Goal: Register for event/course

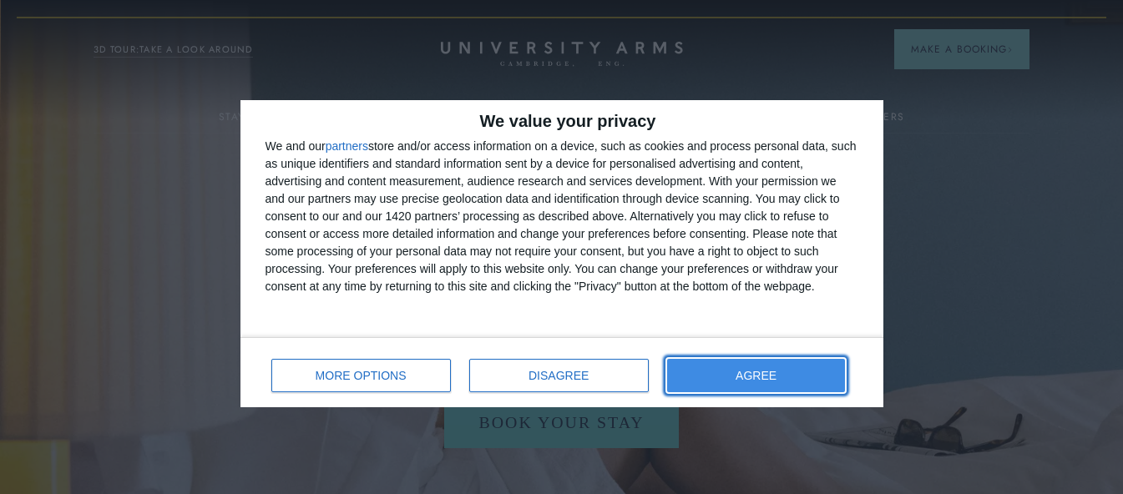
click at [778, 387] on button "AGREE" at bounding box center [756, 375] width 179 height 33
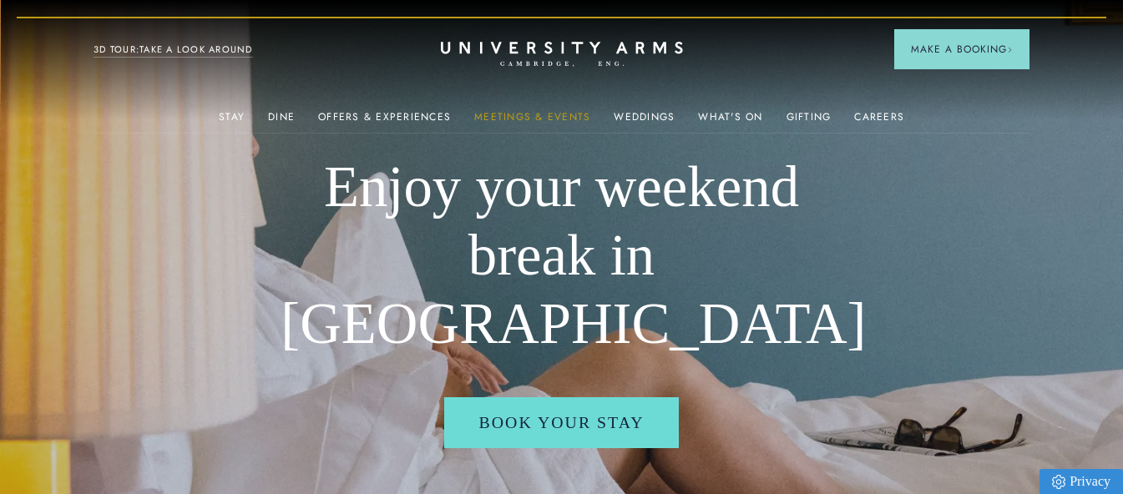
click at [567, 113] on link "Meetings & Events" at bounding box center [532, 122] width 116 height 22
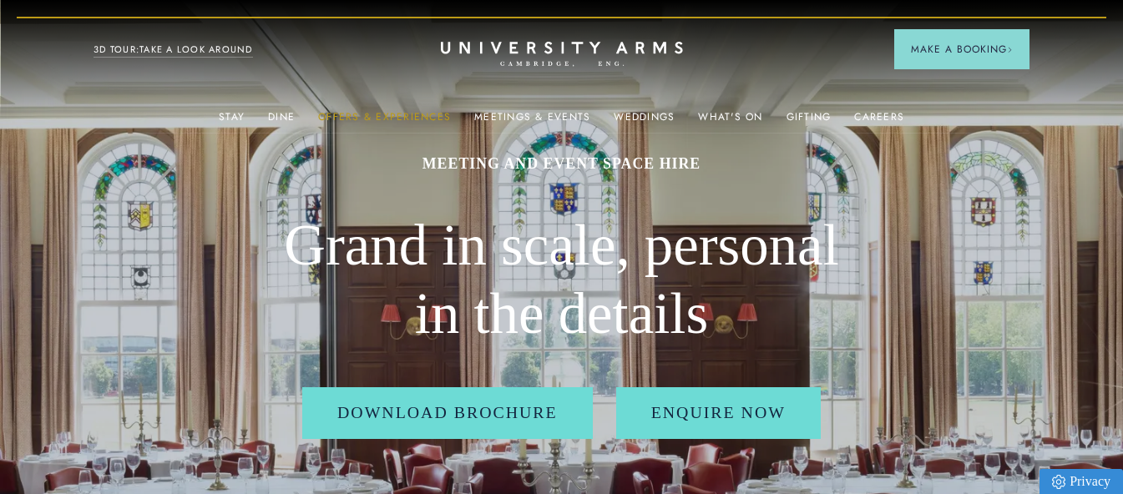
click at [382, 118] on link "Offers & Experiences" at bounding box center [384, 122] width 133 height 22
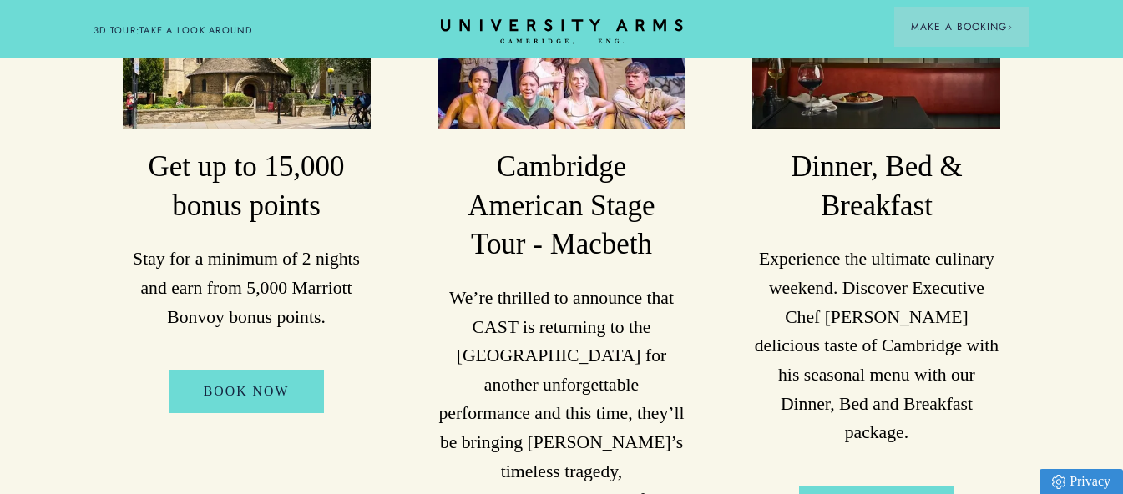
scroll to position [585, 0]
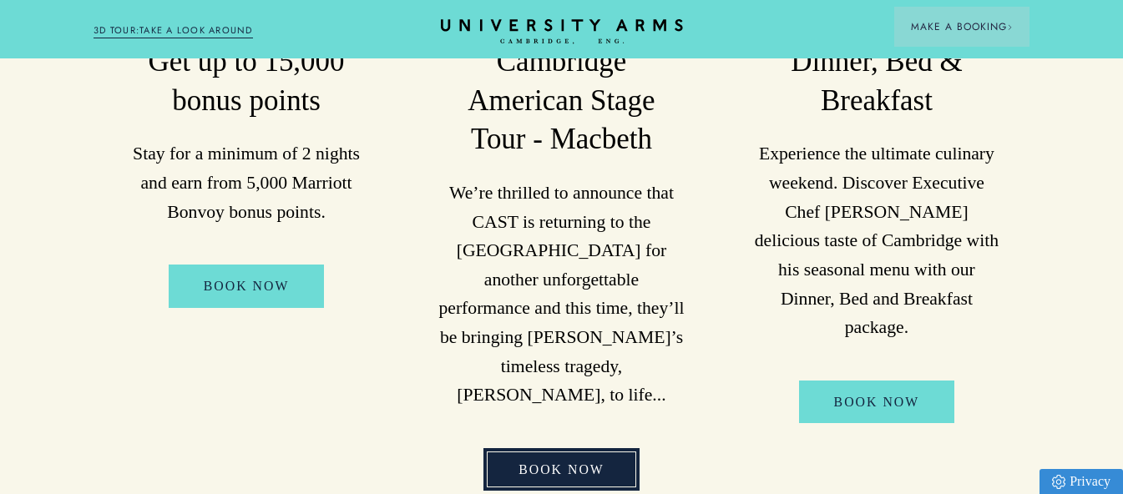
click at [602, 449] on link "Book Now" at bounding box center [562, 470] width 156 height 43
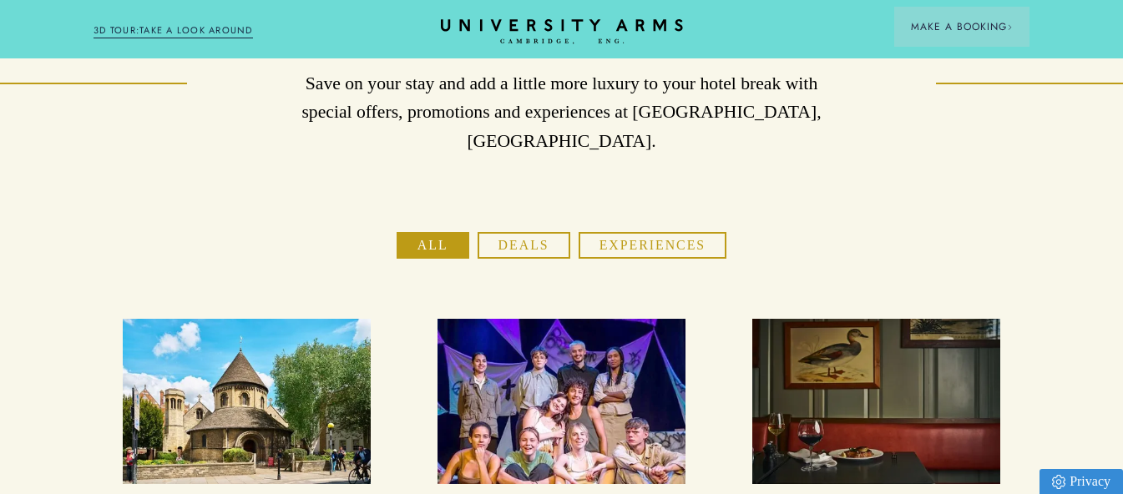
scroll to position [0, 0]
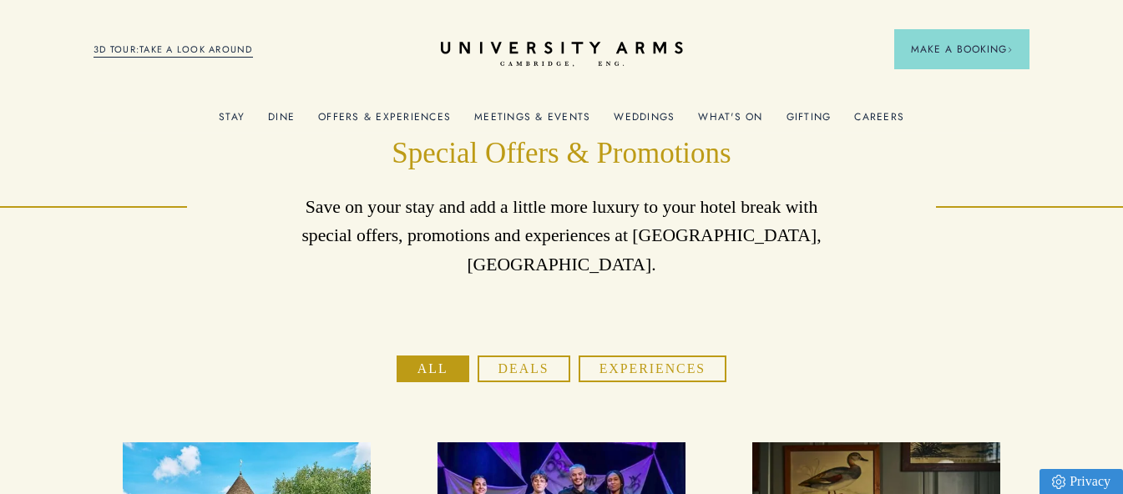
click at [210, 47] on link "3D TOUR:TAKE A LOOK AROUND" at bounding box center [174, 50] width 160 height 15
click at [405, 114] on link "Offers & Experiences" at bounding box center [384, 122] width 133 height 22
click at [403, 119] on link "Offers & Experiences" at bounding box center [384, 122] width 133 height 22
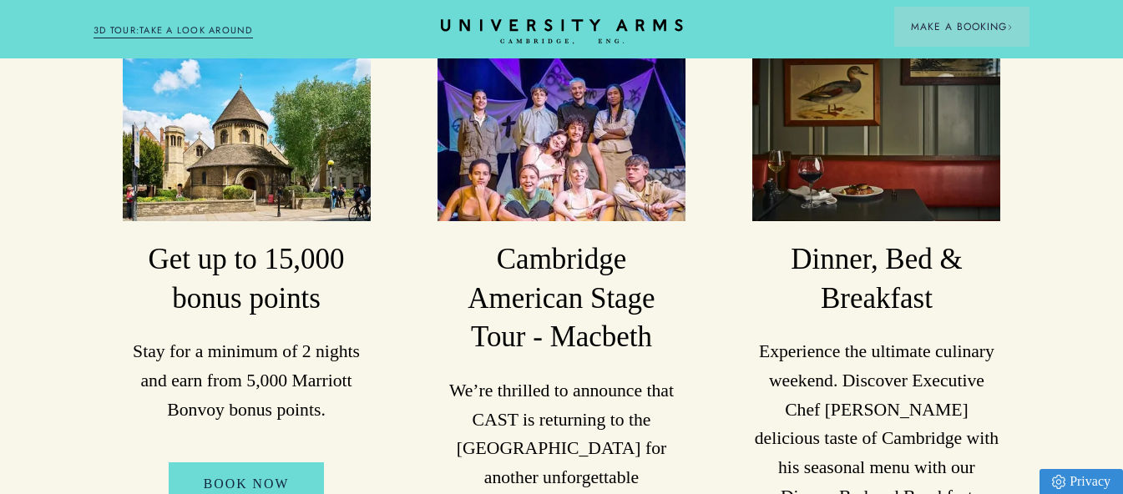
scroll to position [501, 0]
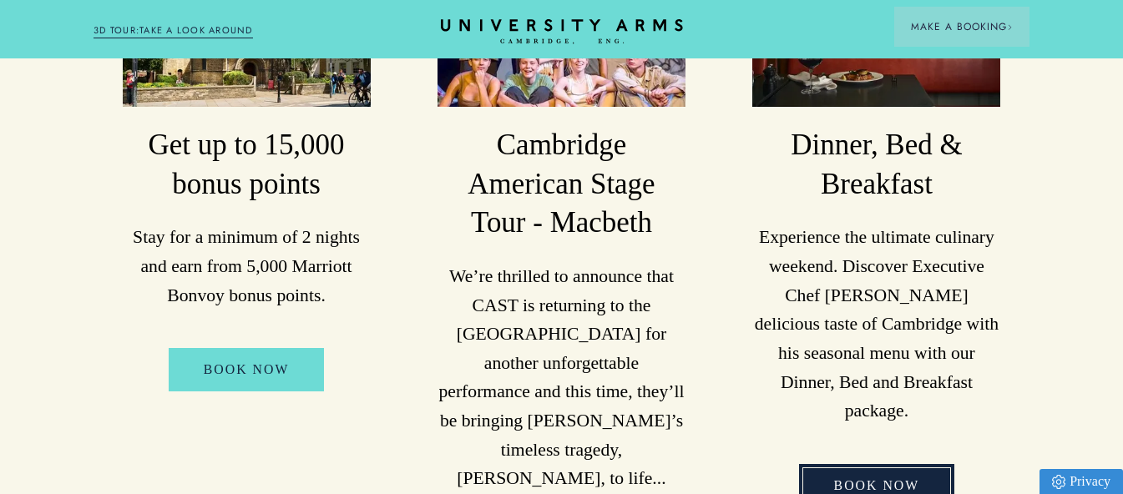
click at [900, 464] on link "Book Now" at bounding box center [877, 485] width 156 height 43
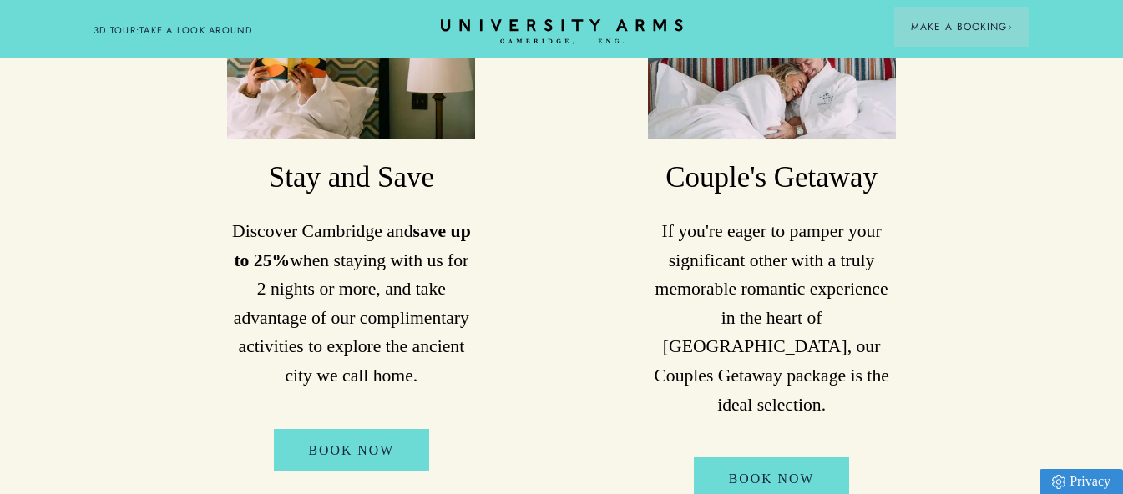
scroll to position [1169, 0]
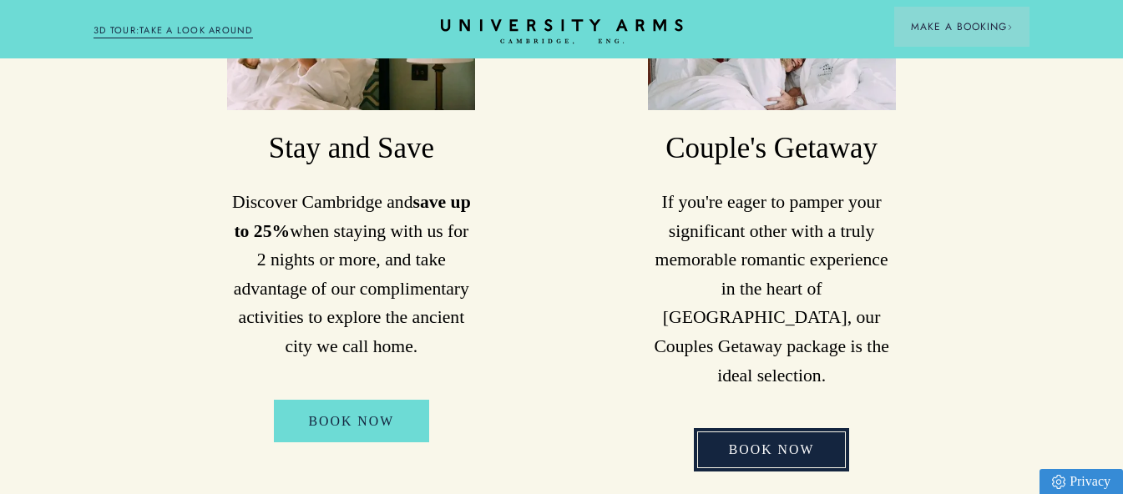
click at [777, 428] on link "Book Now" at bounding box center [772, 449] width 156 height 43
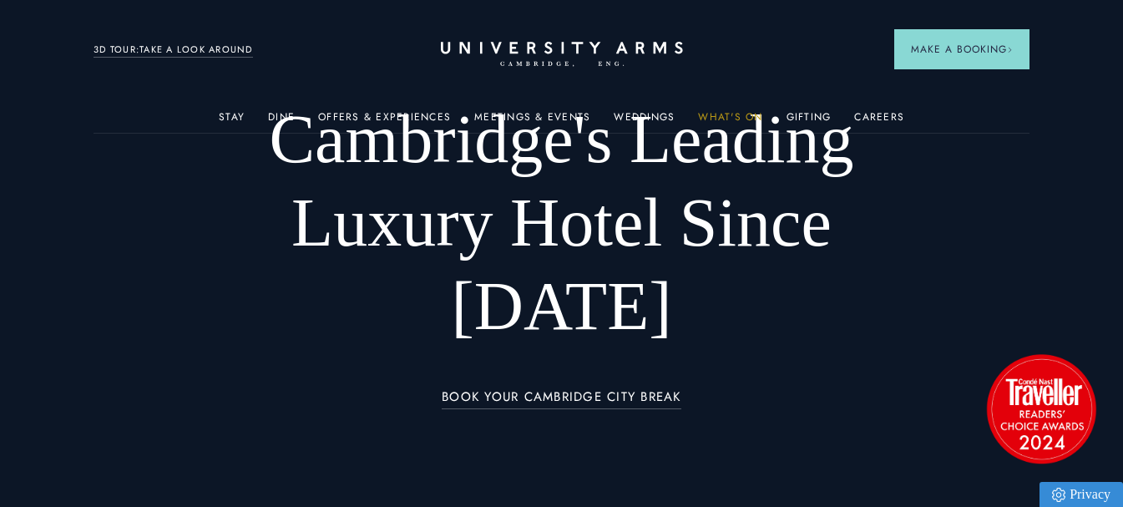
click at [729, 114] on link "What's On" at bounding box center [730, 122] width 64 height 22
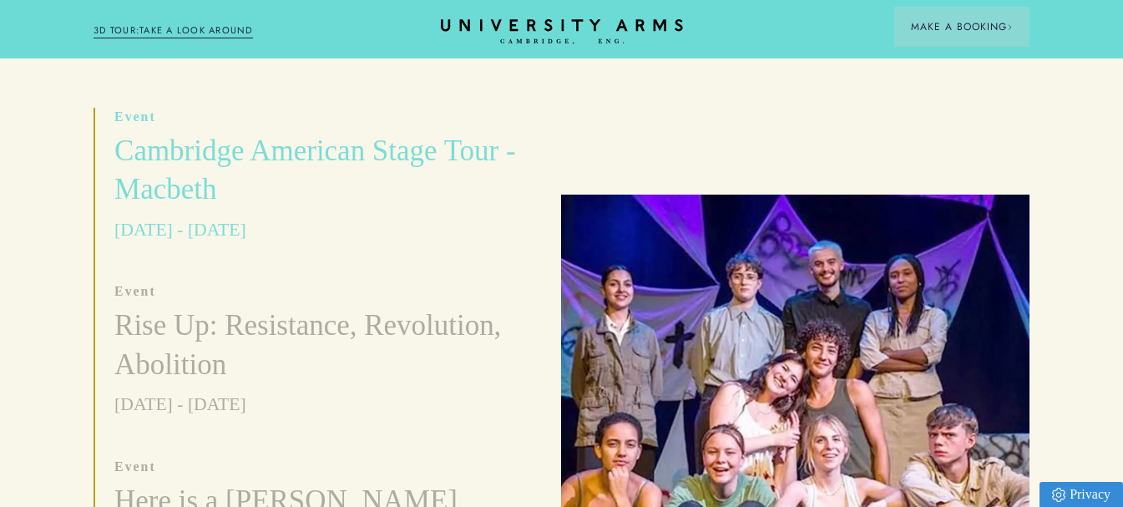
scroll to position [501, 0]
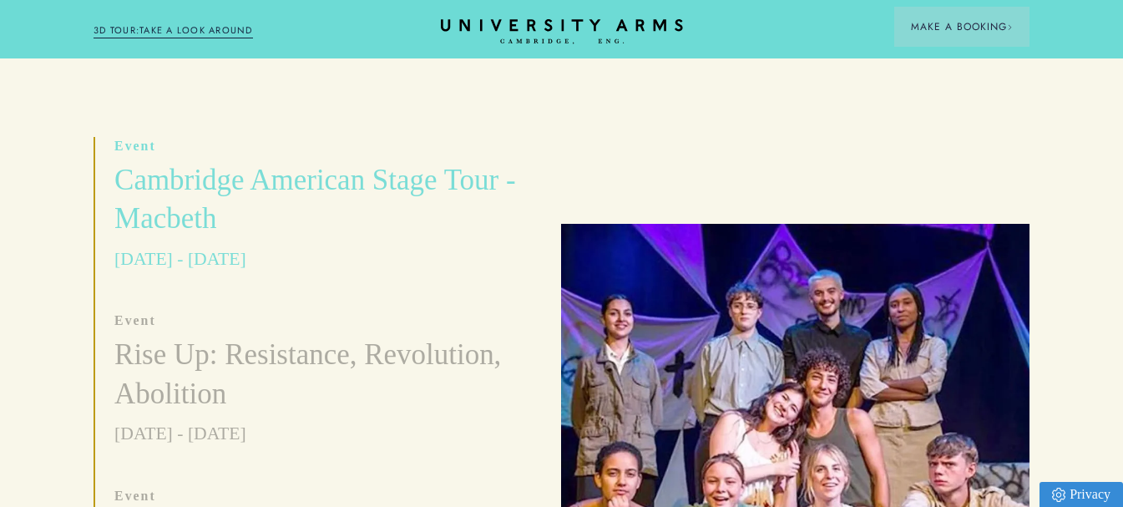
click at [406, 171] on h3 "Cambridge American Stage Tour - Macbeth" at bounding box center [318, 200] width 408 height 78
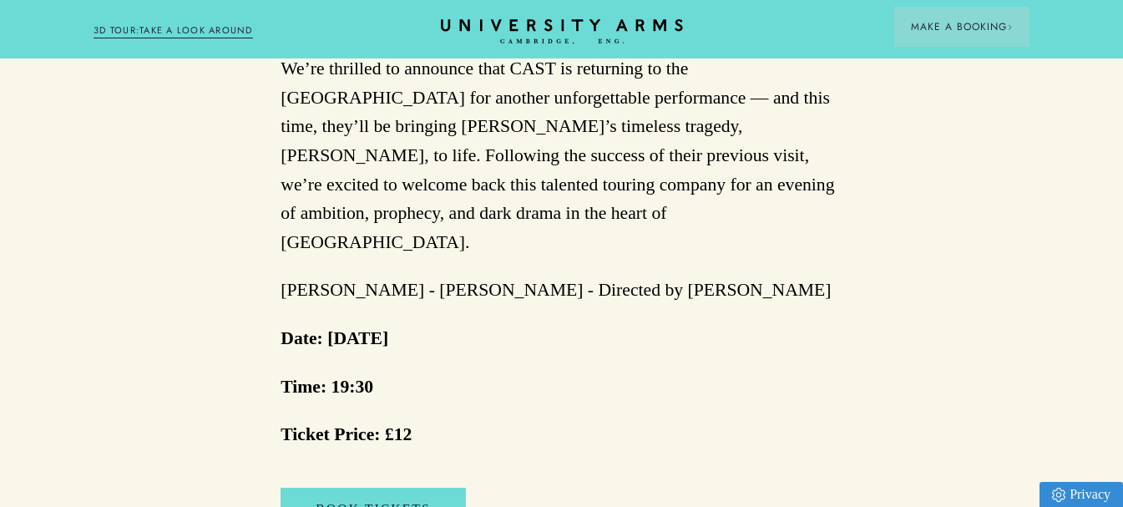
scroll to position [1253, 0]
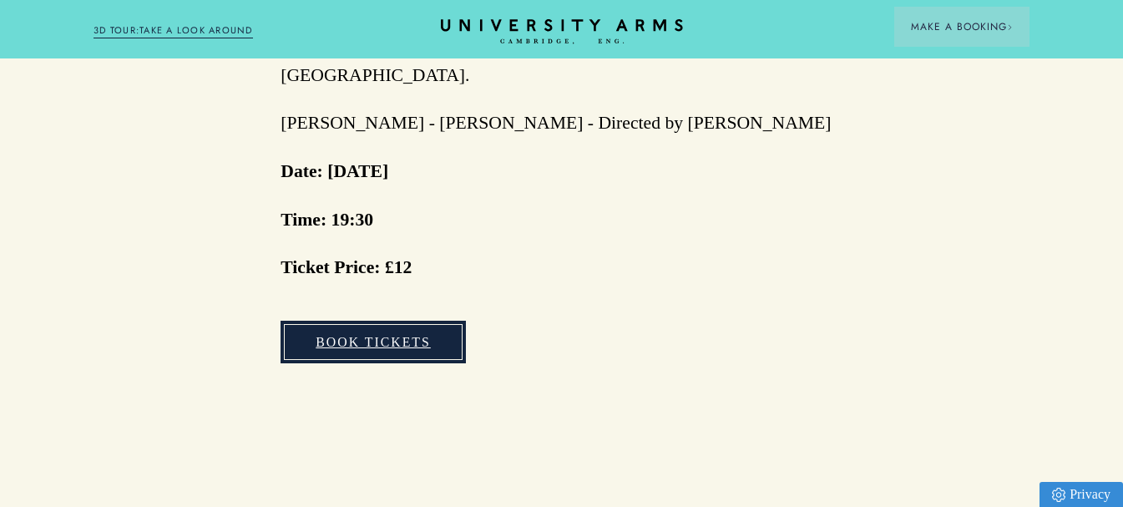
click at [406, 321] on link "Book Tickets" at bounding box center [373, 342] width 185 height 43
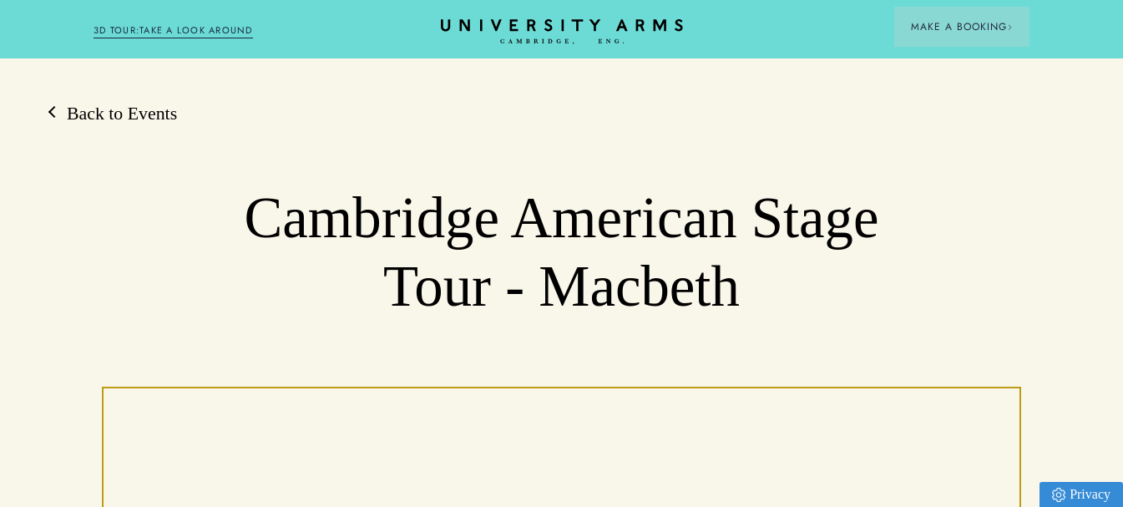
scroll to position [0, 0]
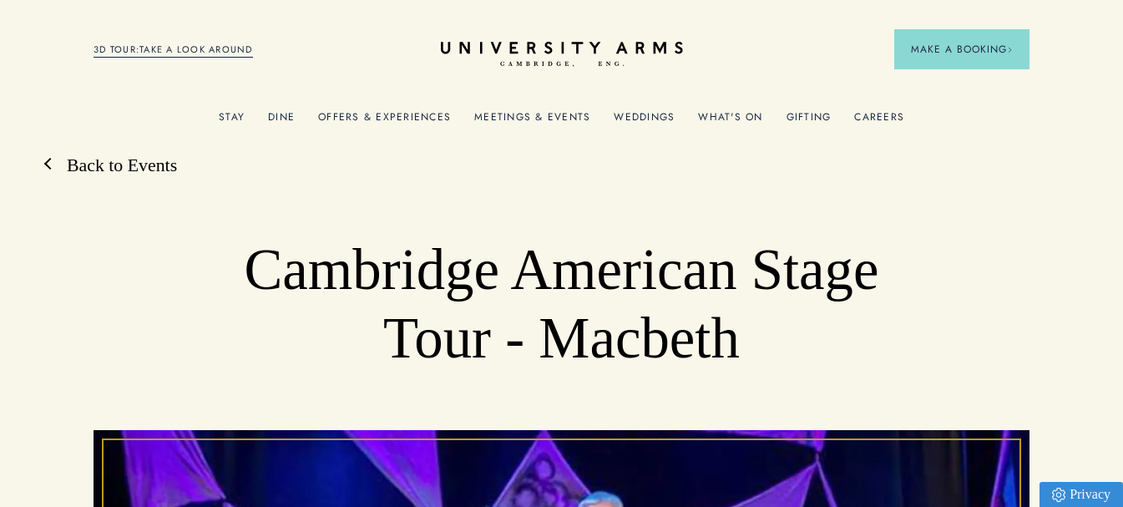
click at [138, 165] on link "Back to Events" at bounding box center [113, 166] width 127 height 25
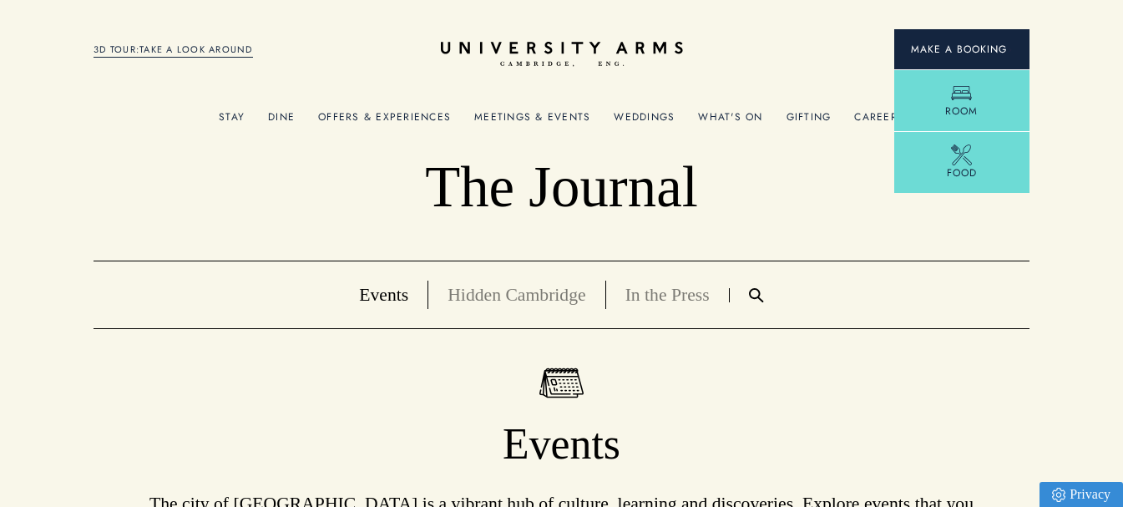
click at [948, 49] on span "Make a Booking" at bounding box center [962, 49] width 102 height 15
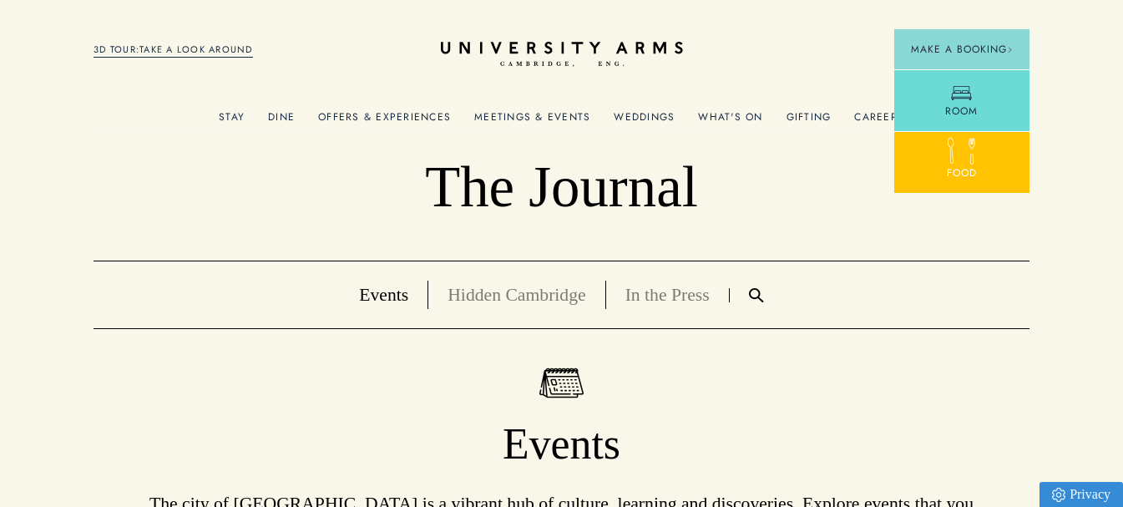
click at [971, 156] on icon at bounding box center [972, 150] width 29 height 29
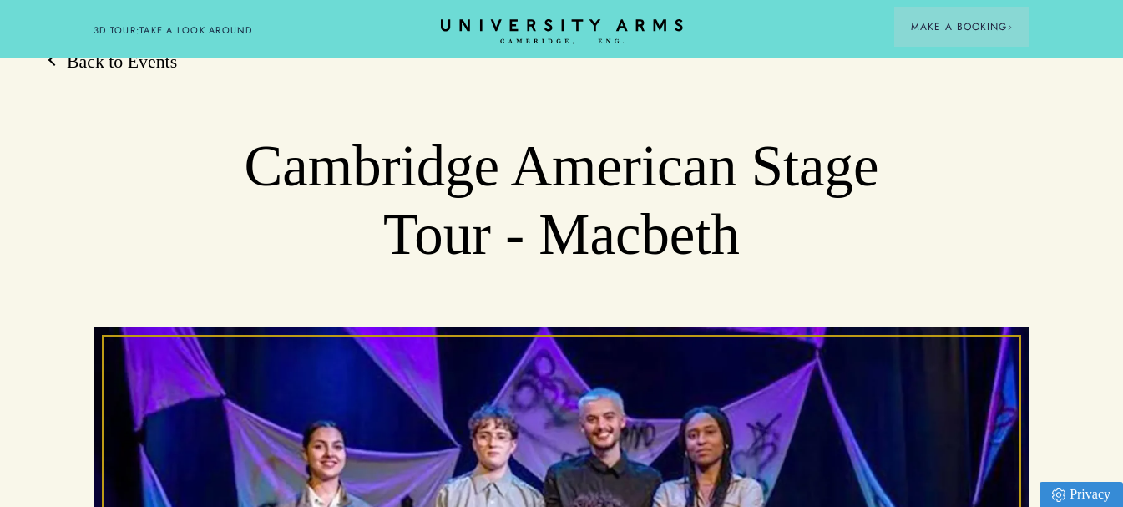
scroll to position [84, 0]
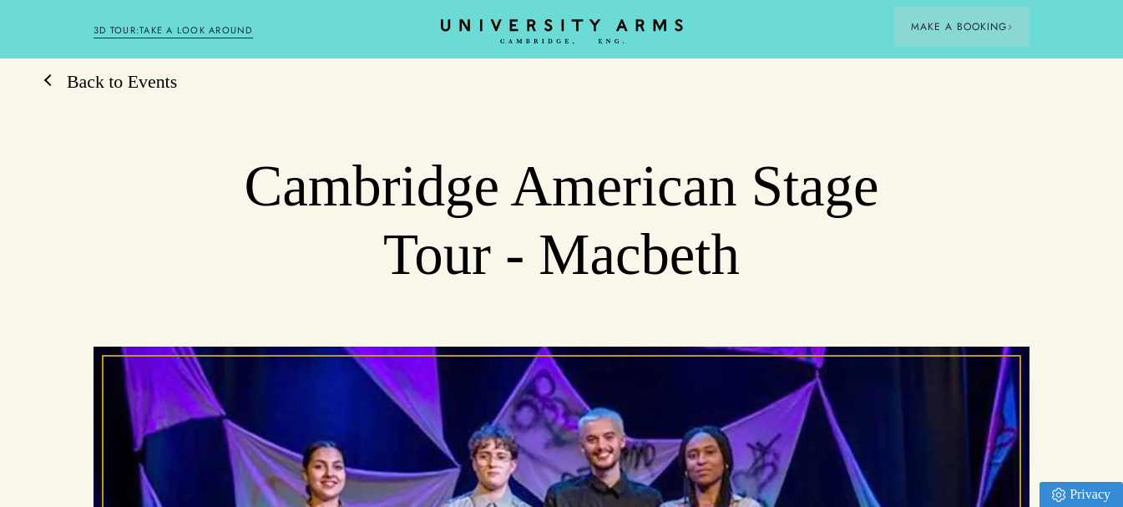
click at [114, 83] on link "Back to Events" at bounding box center [113, 82] width 127 height 25
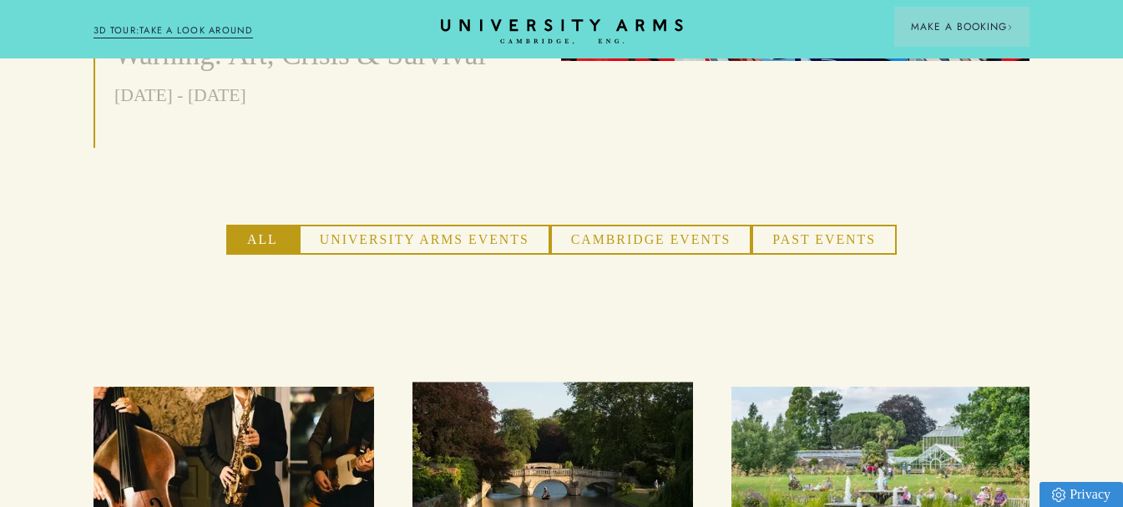
scroll to position [1002, 0]
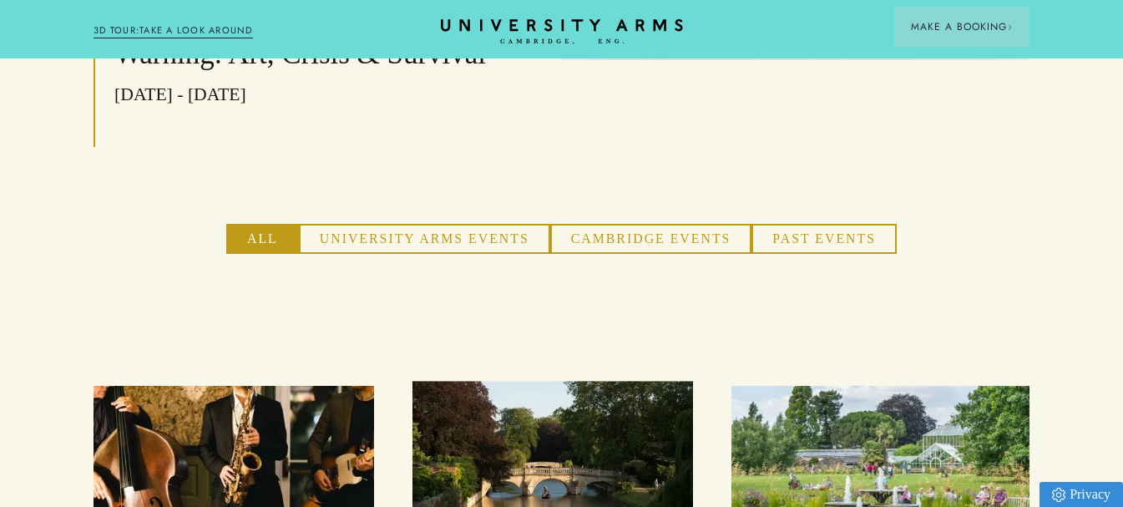
click at [472, 245] on button "University Arms Events" at bounding box center [424, 238] width 251 height 29
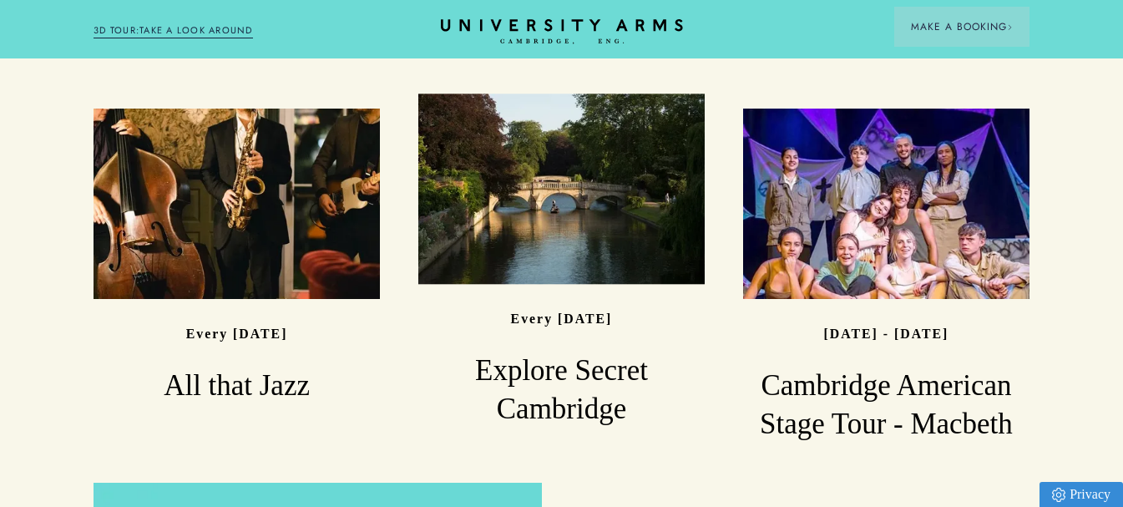
scroll to position [1253, 0]
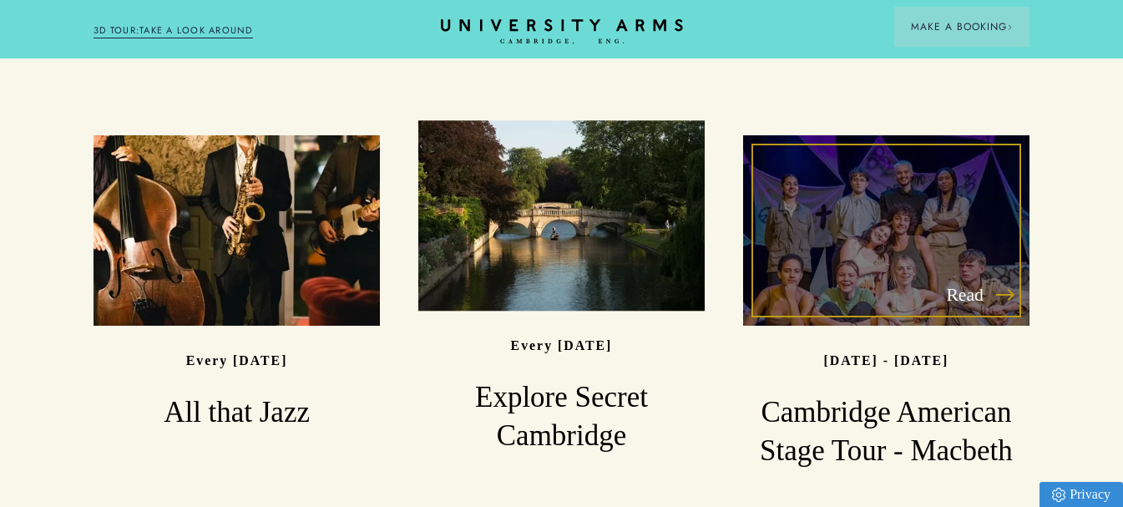
click at [949, 362] on p "29/08/2025 - 29/08/2025" at bounding box center [886, 360] width 125 height 14
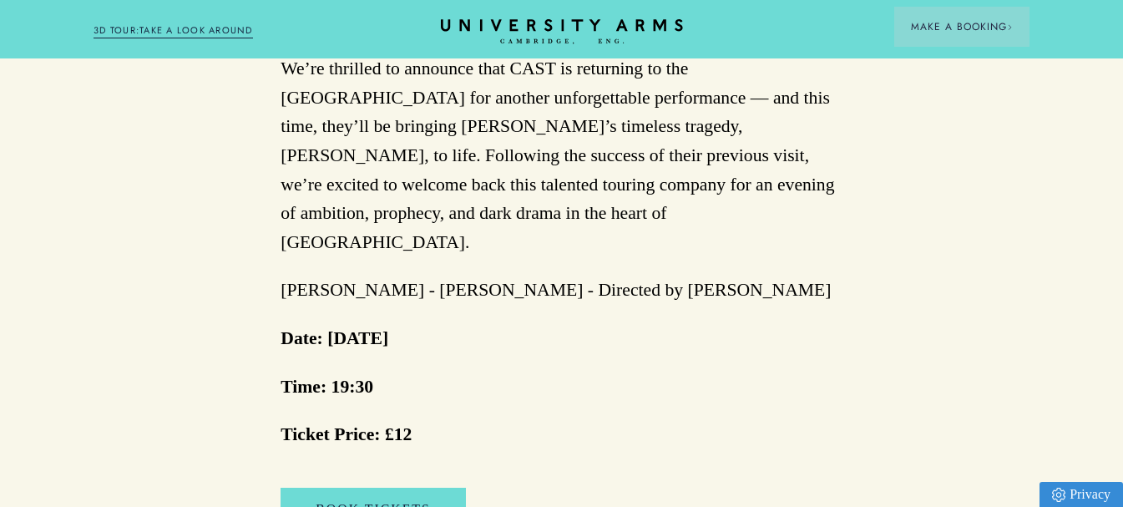
scroll to position [1336, 0]
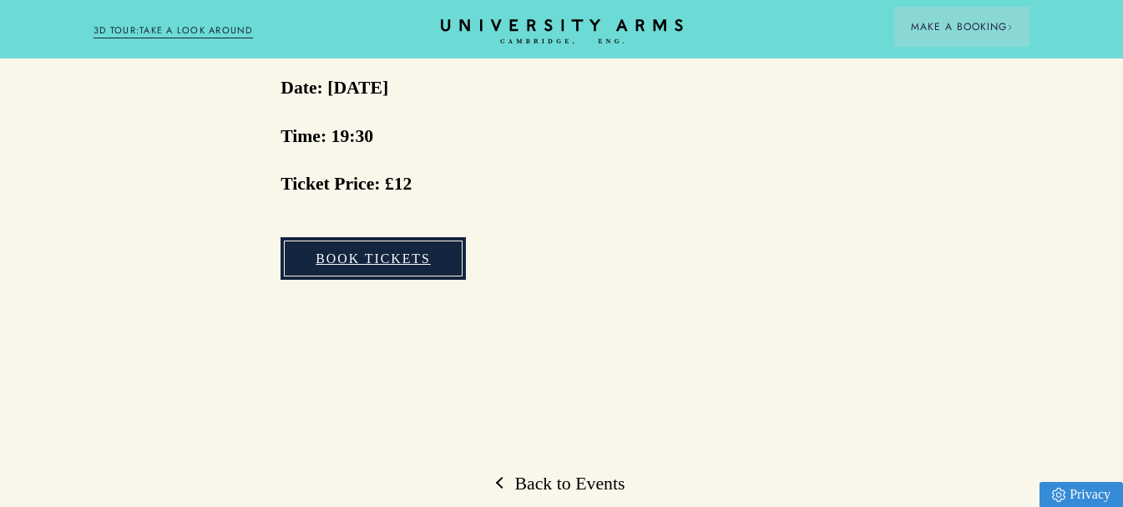
click at [420, 237] on link "Book Tickets" at bounding box center [373, 258] width 185 height 43
